Goal: Check status: Check status

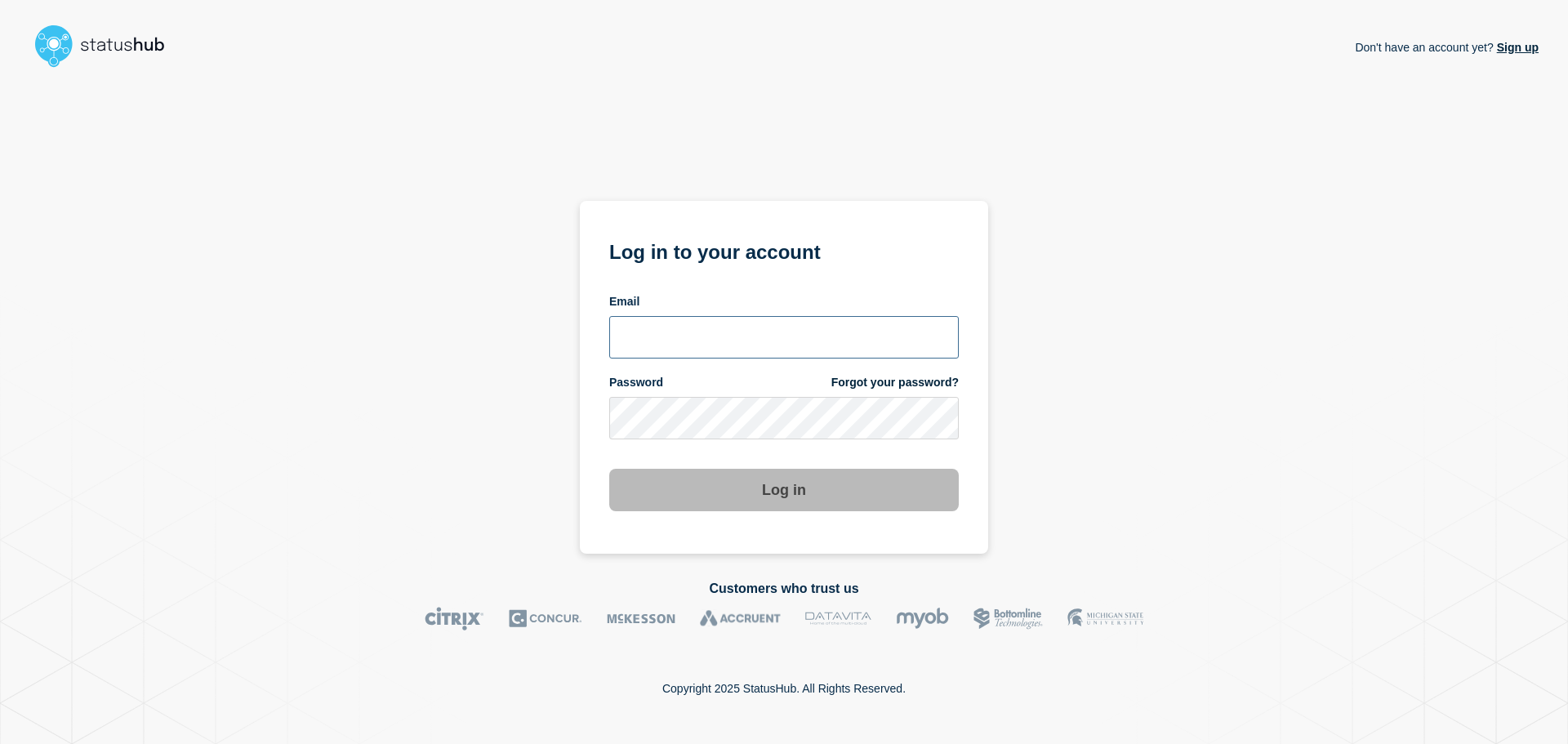
type input "[EMAIL_ADDRESS][DOMAIN_NAME]"
click at [713, 507] on button "Log in" at bounding box center [784, 490] width 349 height 43
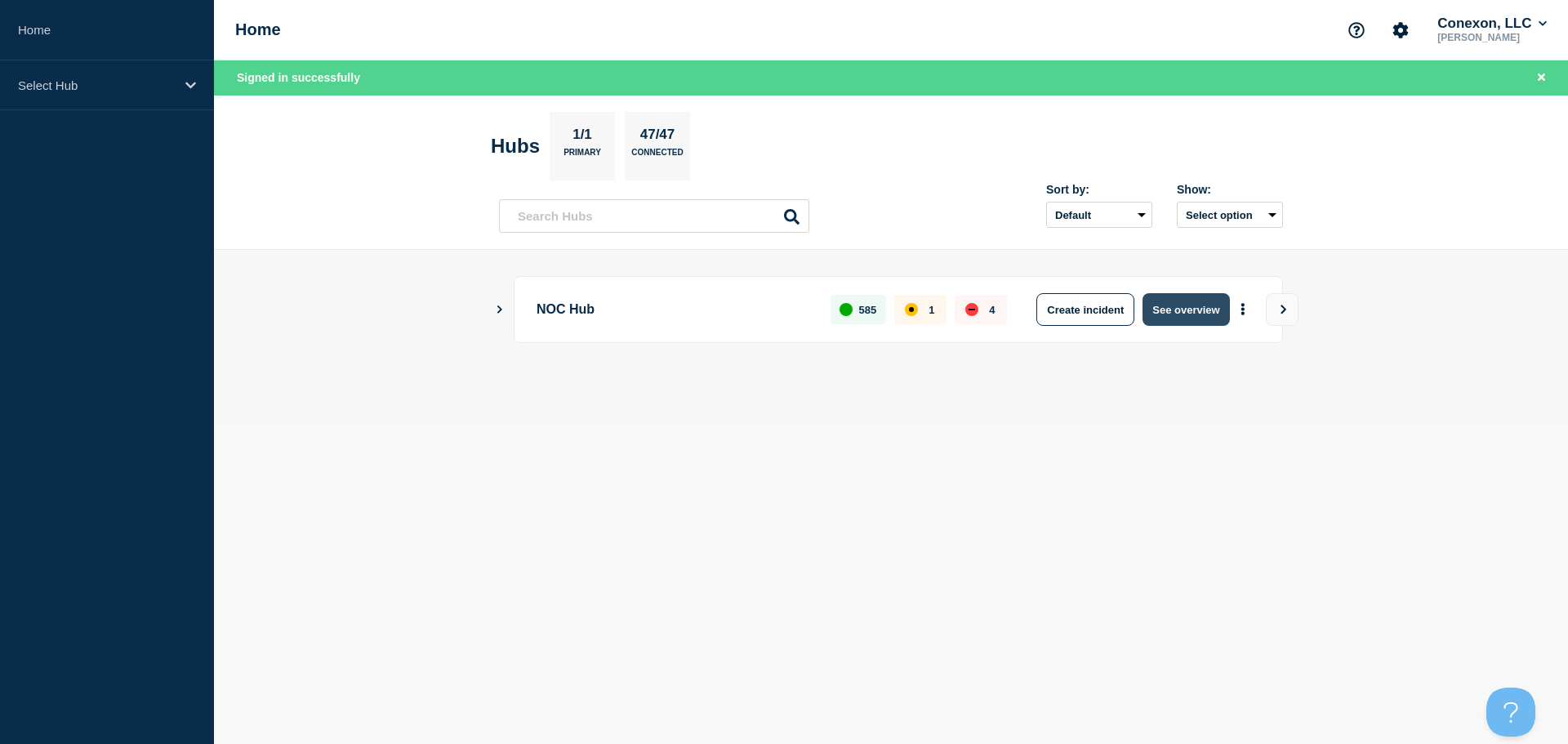
click at [1183, 305] on button "See overview" at bounding box center [1186, 310] width 87 height 32
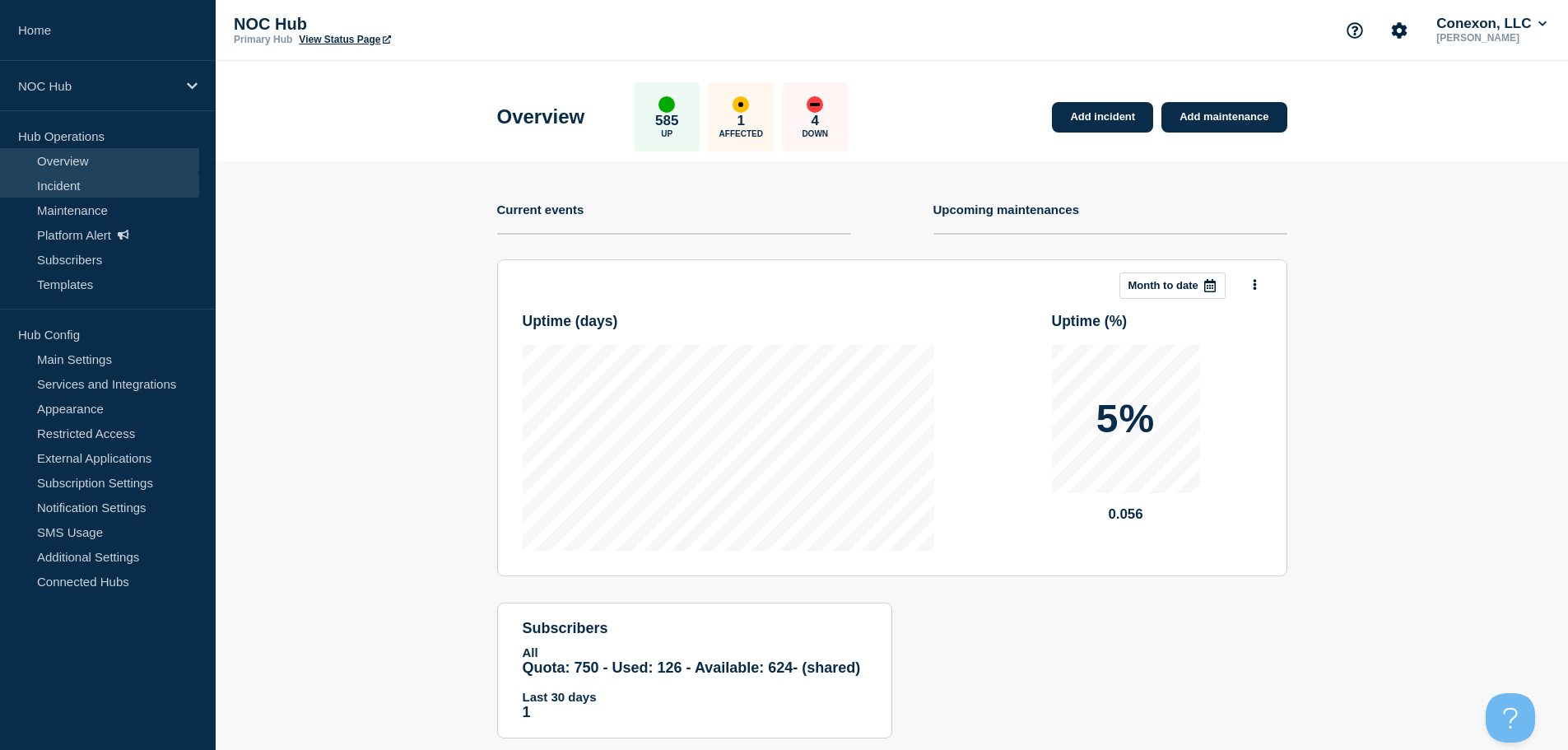
click at [81, 184] on link "Incident" at bounding box center [99, 185] width 199 height 25
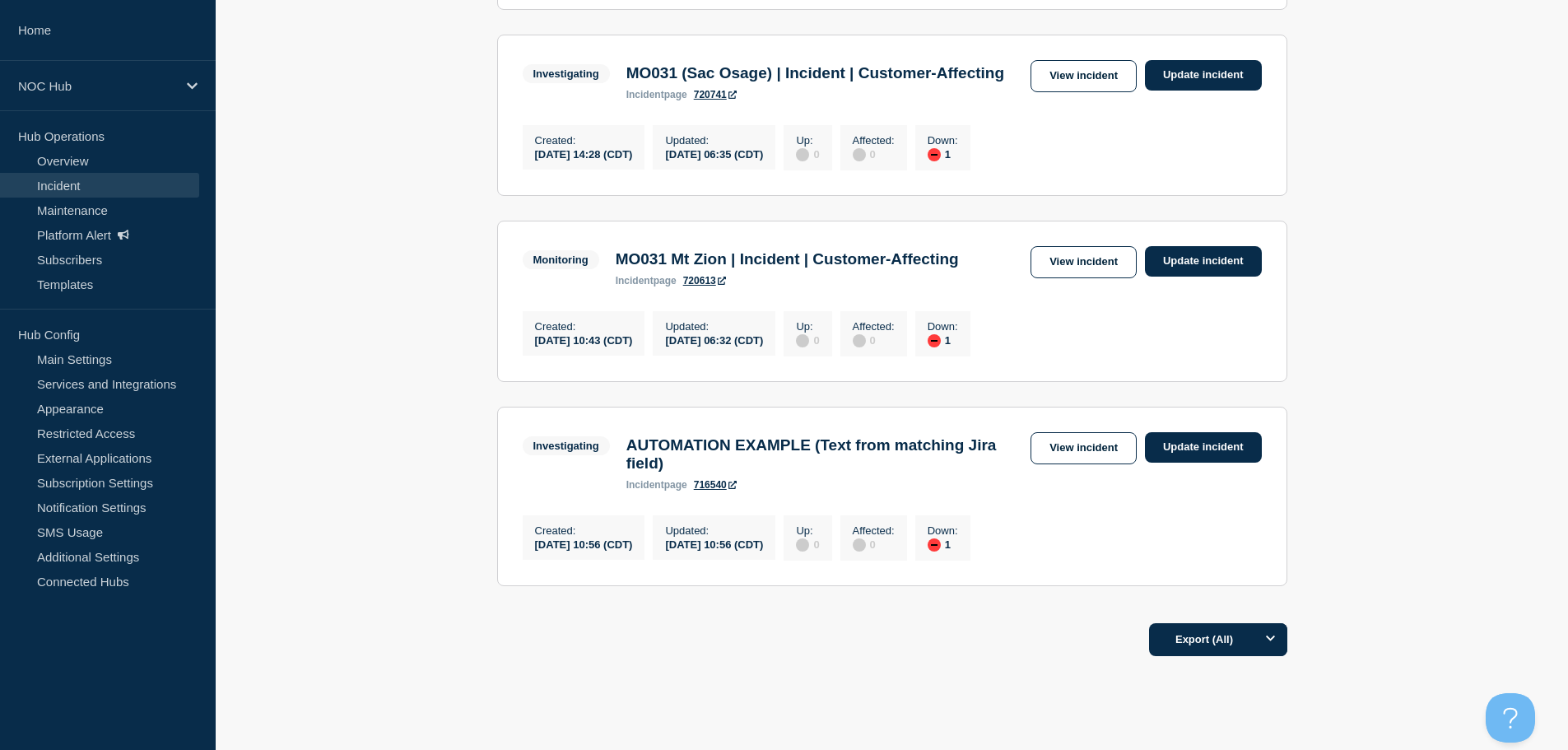
scroll to position [494, 0]
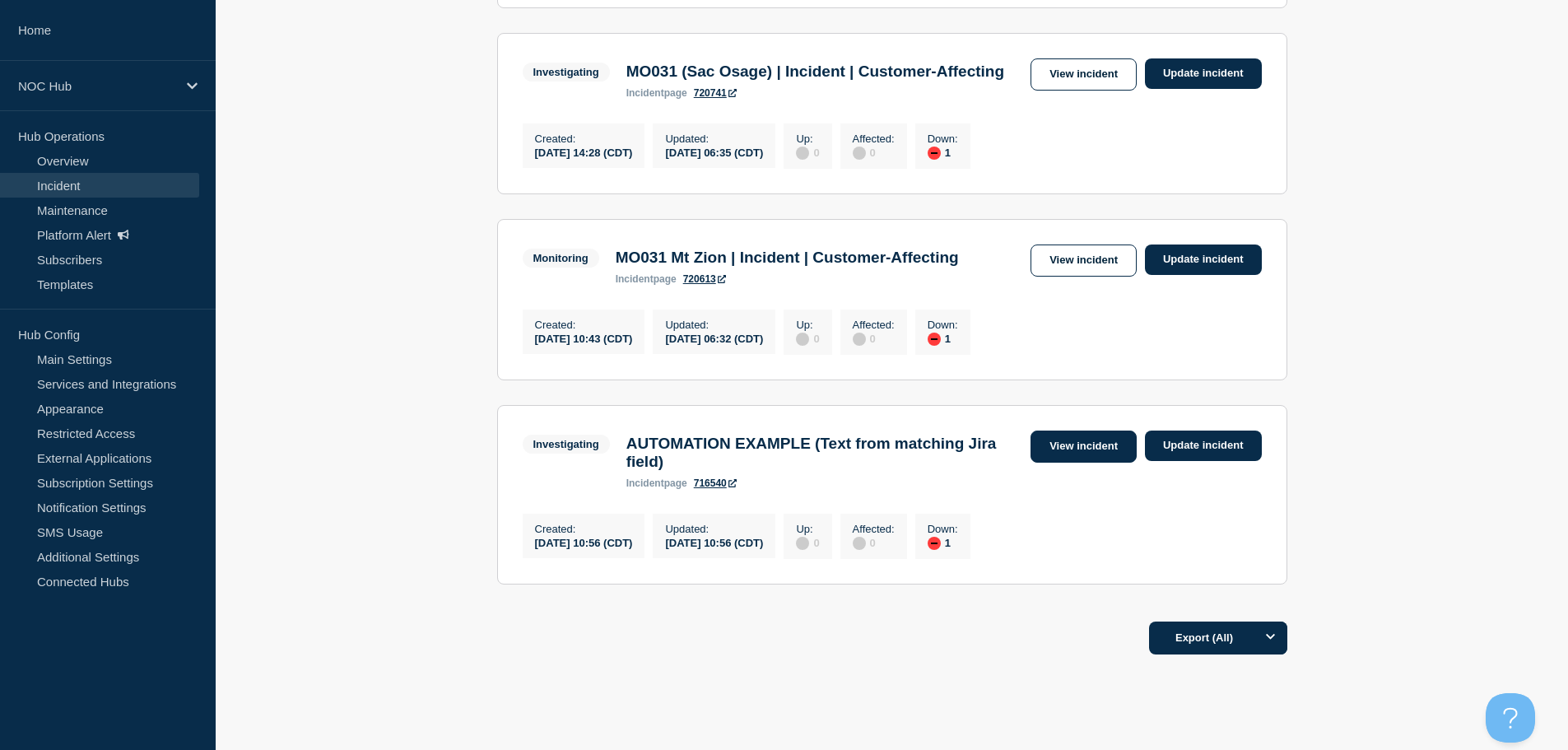
click at [1110, 463] on link "View incident" at bounding box center [1084, 446] width 106 height 32
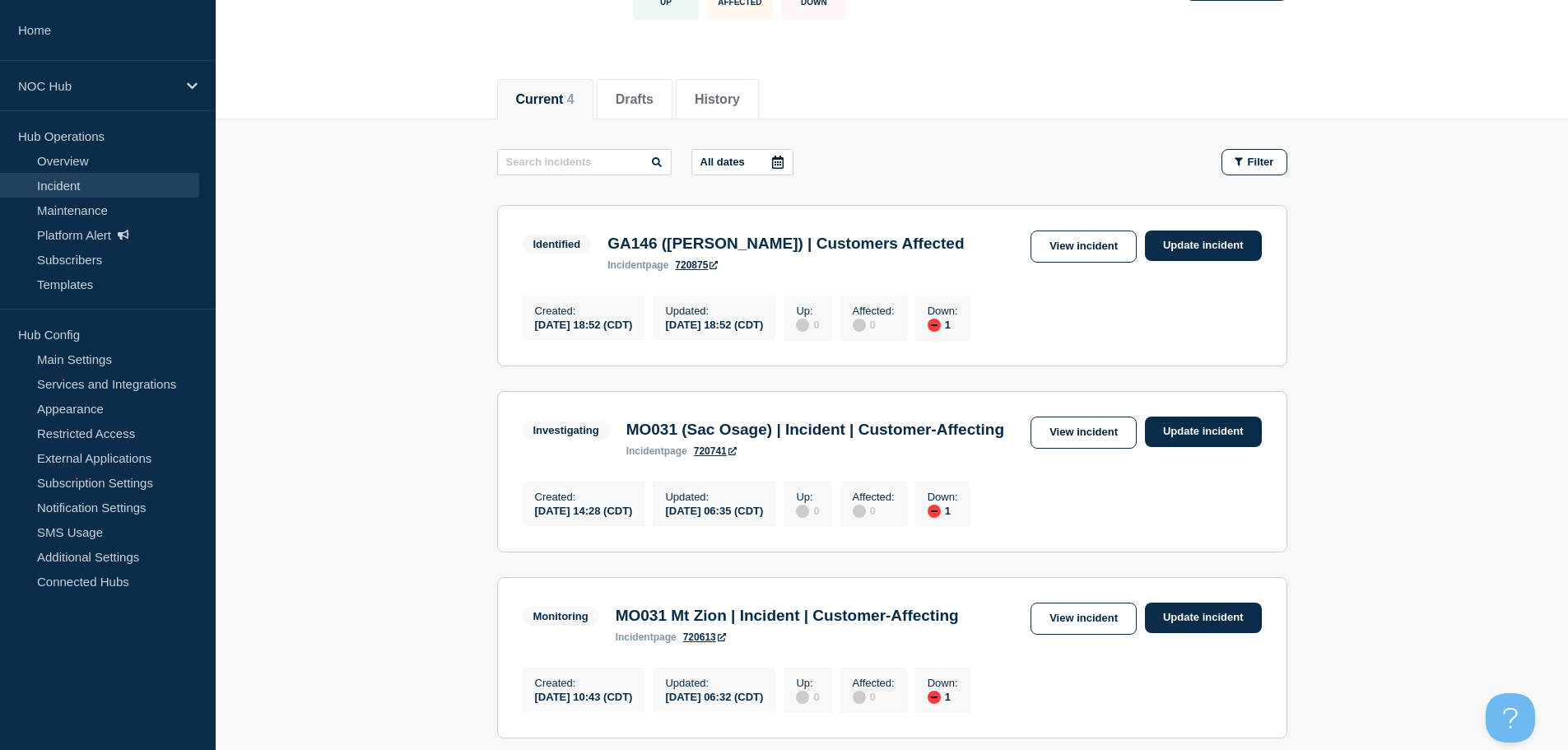
scroll to position [165, 0]
